Goal: Task Accomplishment & Management: Use online tool/utility

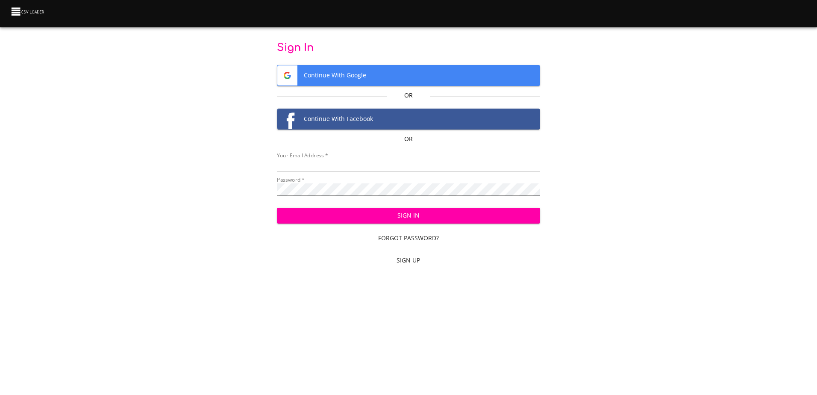
type input "mammothequipment10@gmail.com"
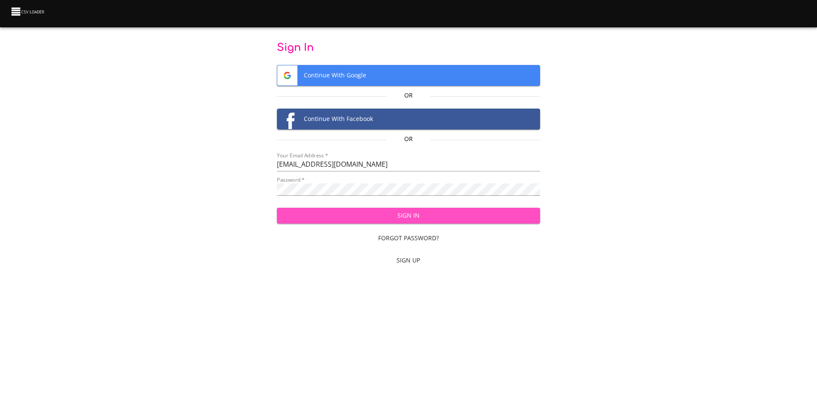
click at [404, 218] on span "Sign In" at bounding box center [408, 215] width 249 height 11
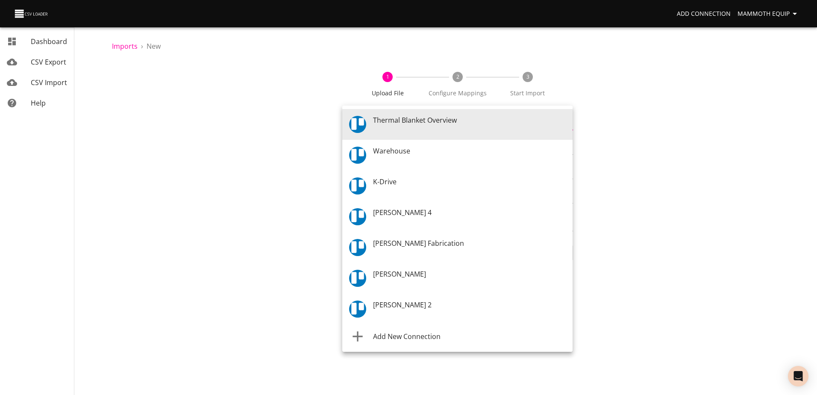
click at [569, 123] on body "Add Connection Mammoth Equip Dashboard CSV Export CSV Import Help Imports › New…" at bounding box center [408, 197] width 817 height 395
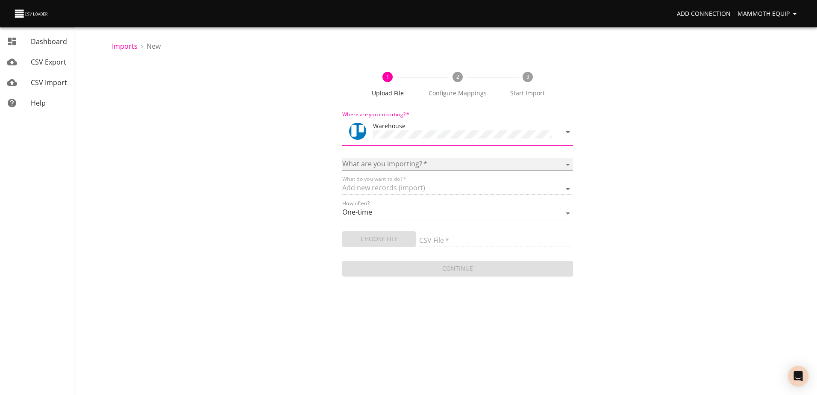
drag, startPoint x: 565, startPoint y: 162, endPoint x: 548, endPoint y: 165, distance: 17.3
click at [565, 161] on select "Boards Cards Checkitems Checklists" at bounding box center [457, 164] width 230 height 12
select select "cards"
click at [342, 158] on select "Boards Cards Checkitems Checklists" at bounding box center [457, 164] width 230 height 12
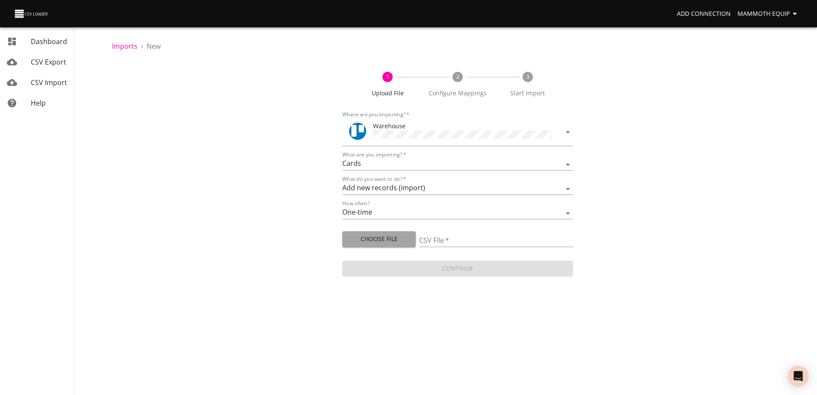
click at [372, 238] on span "Choose File" at bounding box center [379, 239] width 60 height 11
type input "Import1.xlsx"
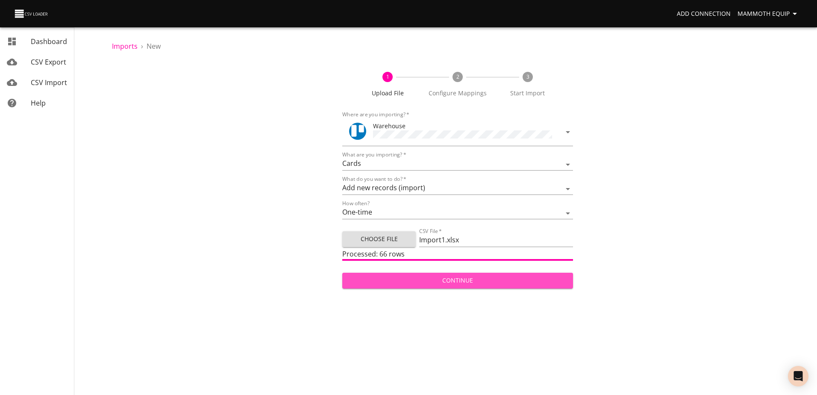
click at [456, 282] on span "Continue" at bounding box center [457, 280] width 217 height 11
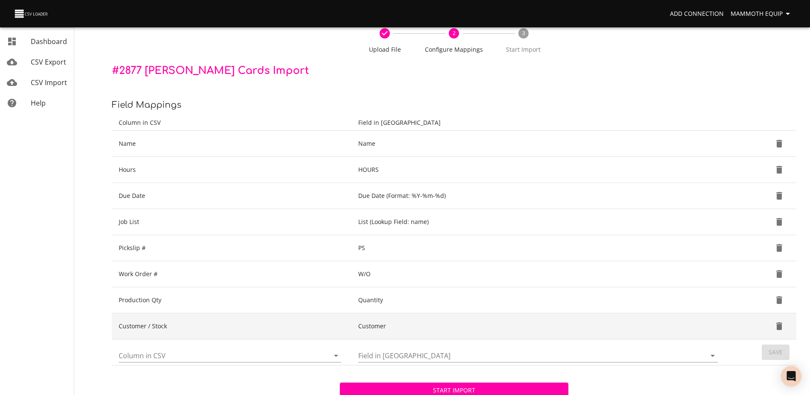
scroll to position [90, 0]
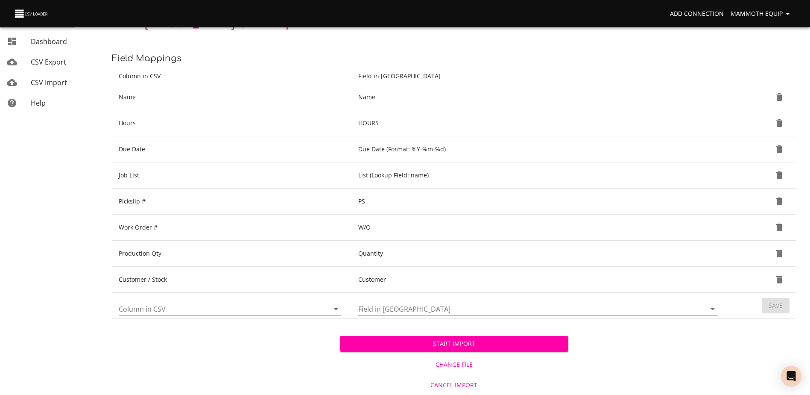
click at [449, 344] on span "Start Import" at bounding box center [454, 343] width 214 height 11
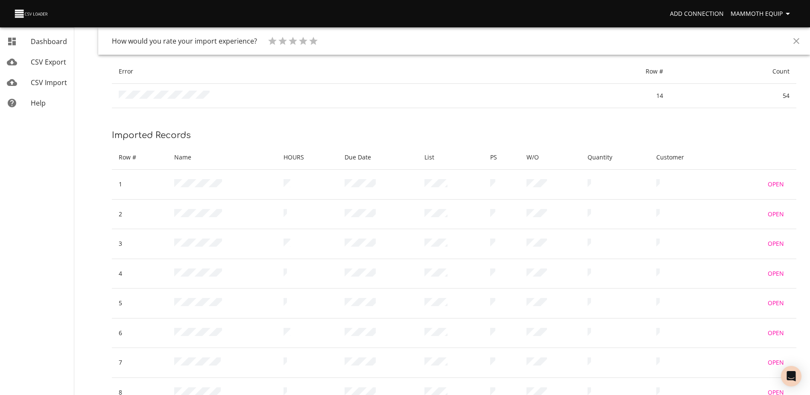
scroll to position [256, 0]
